Goal: Transaction & Acquisition: Purchase product/service

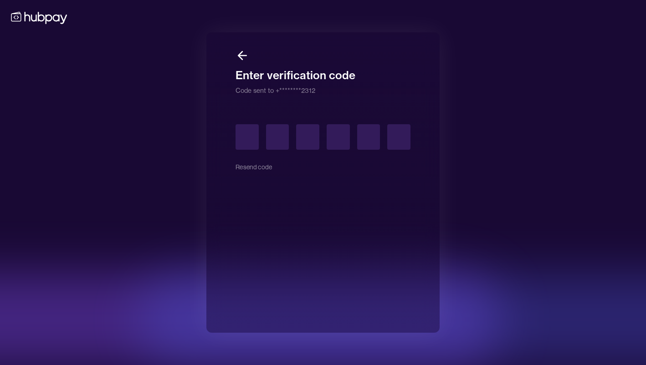
click at [251, 168] on div "Resend code" at bounding box center [323, 150] width 175 height 53
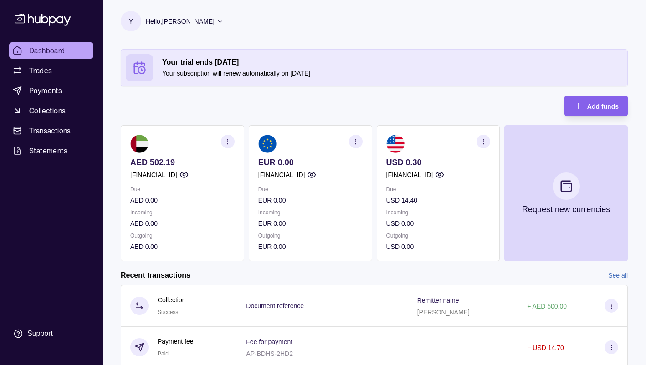
scroll to position [82, 0]
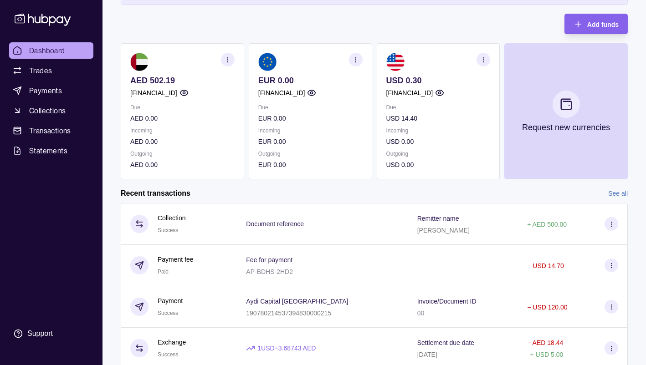
click at [485, 57] on icon "button" at bounding box center [483, 59] width 7 height 7
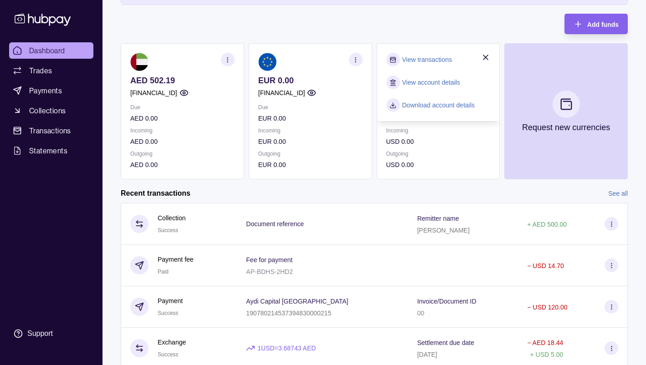
click at [505, 197] on div "Recent transactions See all" at bounding box center [374, 194] width 507 height 10
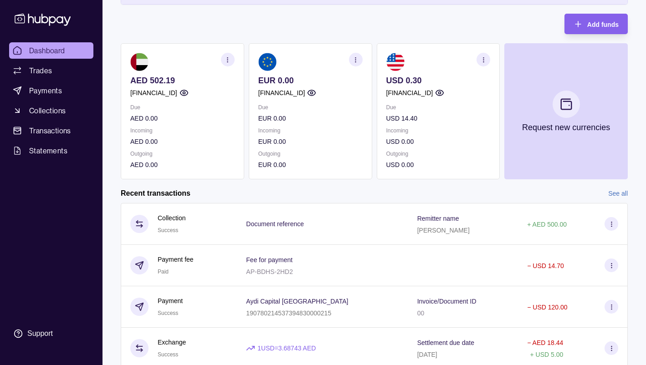
click at [487, 55] on section "button" at bounding box center [484, 60] width 14 height 14
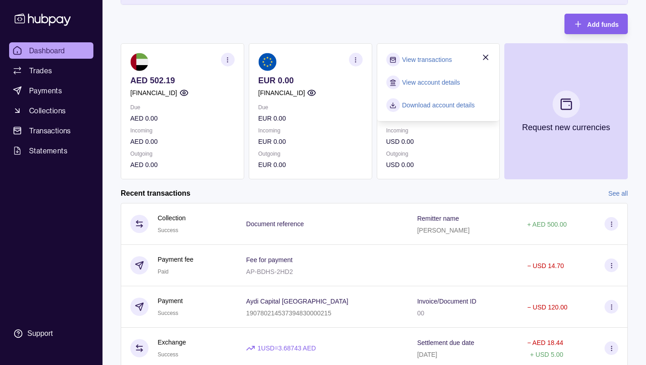
click at [417, 168] on p "USD 0.00" at bounding box center [438, 165] width 104 height 10
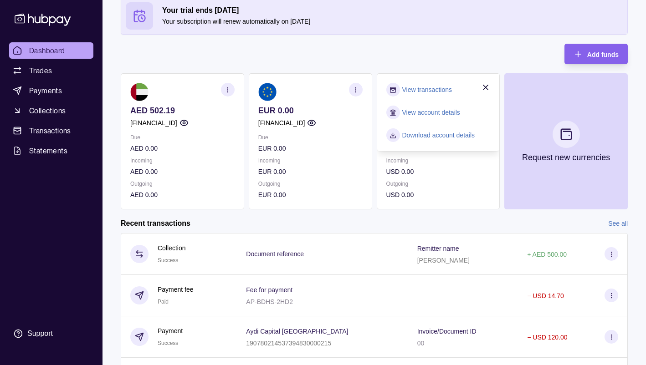
scroll to position [49, 0]
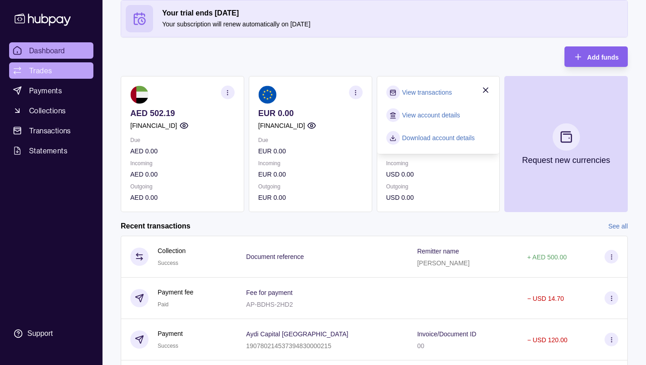
click at [24, 76] on link "Trades" at bounding box center [51, 70] width 84 height 16
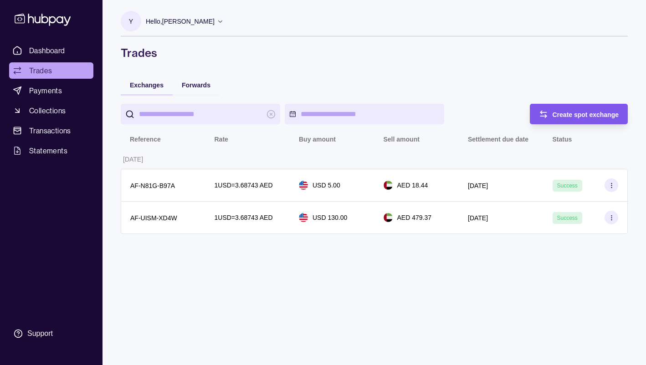
click at [559, 120] on div "Create spot exchange" at bounding box center [572, 114] width 94 height 21
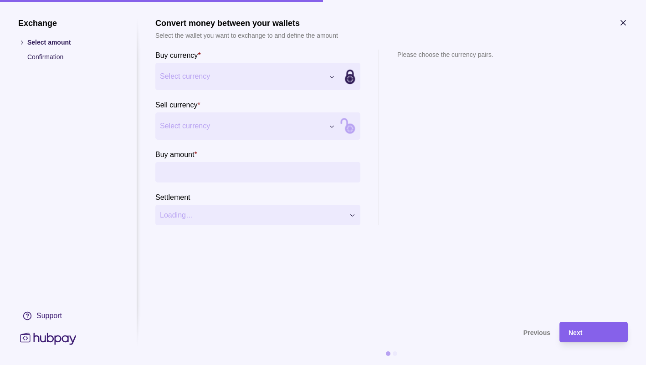
click at [255, 365] on div "Exchange Select amount Confirmation Support Convert money between your wallets …" at bounding box center [323, 365] width 646 height 0
click at [219, 365] on div "Exchange Select amount Confirmation Support Convert money between your wallets …" at bounding box center [323, 365] width 646 height 0
click at [284, 365] on div "Exchange Select amount Confirmation Support Convert money between your wallets …" at bounding box center [323, 365] width 646 height 0
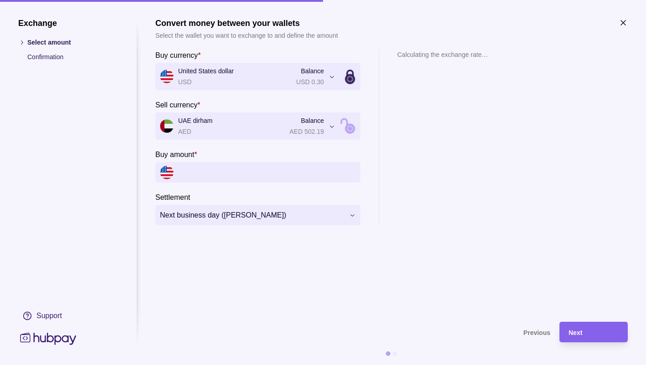
click at [236, 174] on input "Buy amount *" at bounding box center [267, 172] width 178 height 21
type input "*"
type input "***"
click at [272, 365] on div "**********" at bounding box center [323, 365] width 646 height 0
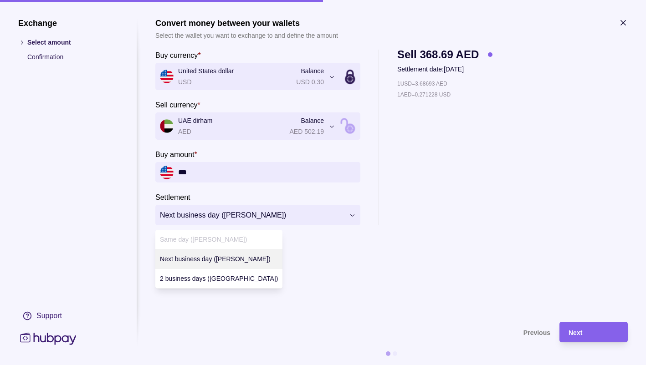
click at [272, 365] on div "**********" at bounding box center [323, 365] width 646 height 0
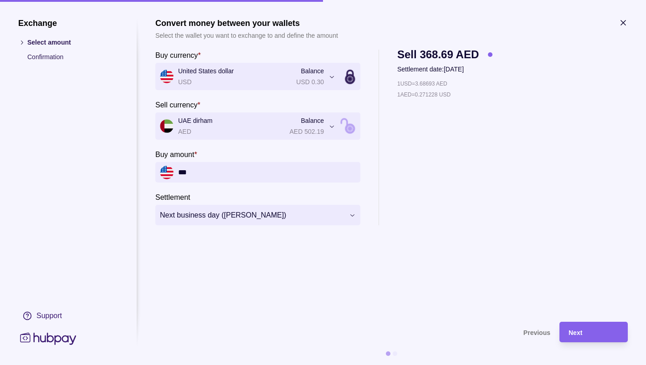
click at [272, 365] on div "**********" at bounding box center [323, 365] width 646 height 0
click at [604, 333] on div "Next" at bounding box center [594, 332] width 50 height 11
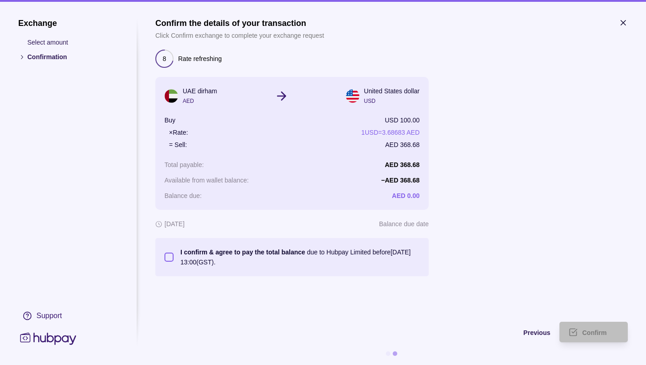
click at [166, 258] on button "I confirm & agree to pay the total balance due to Hubpay Limited before [DATE] …" at bounding box center [168, 257] width 9 height 9
click at [590, 333] on span "Confirm" at bounding box center [594, 332] width 25 height 7
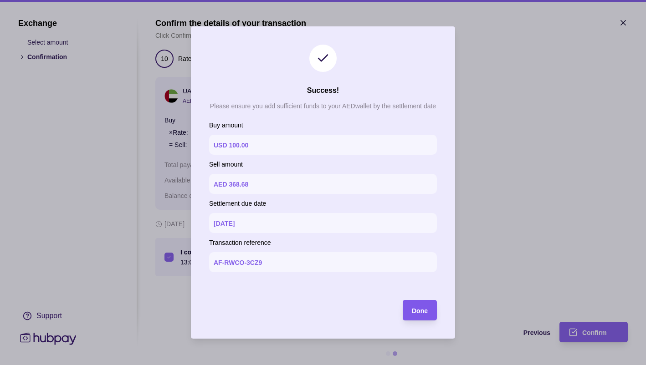
click at [422, 308] on span "Done" at bounding box center [420, 311] width 16 height 7
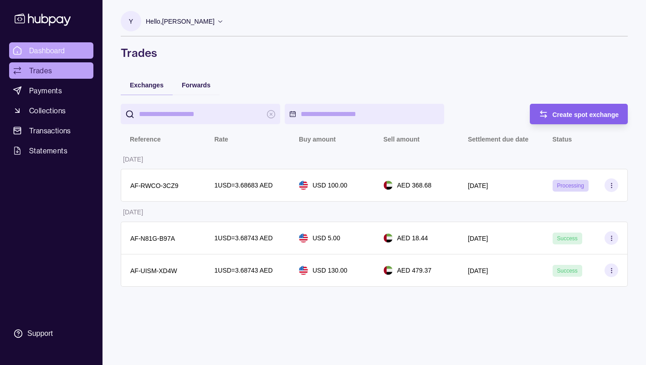
click at [46, 53] on span "Dashboard" at bounding box center [47, 50] width 36 height 11
